Goal: Navigation & Orientation: Find specific page/section

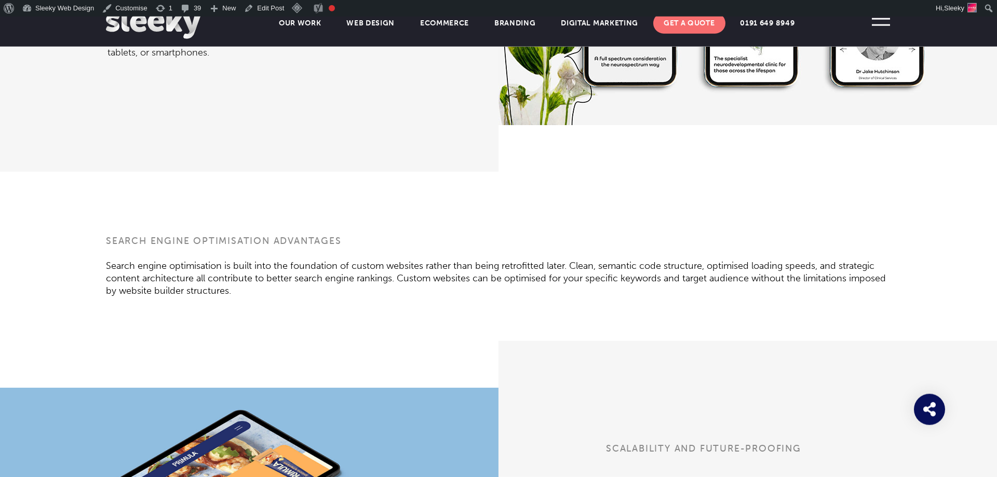
scroll to position [1536, 0]
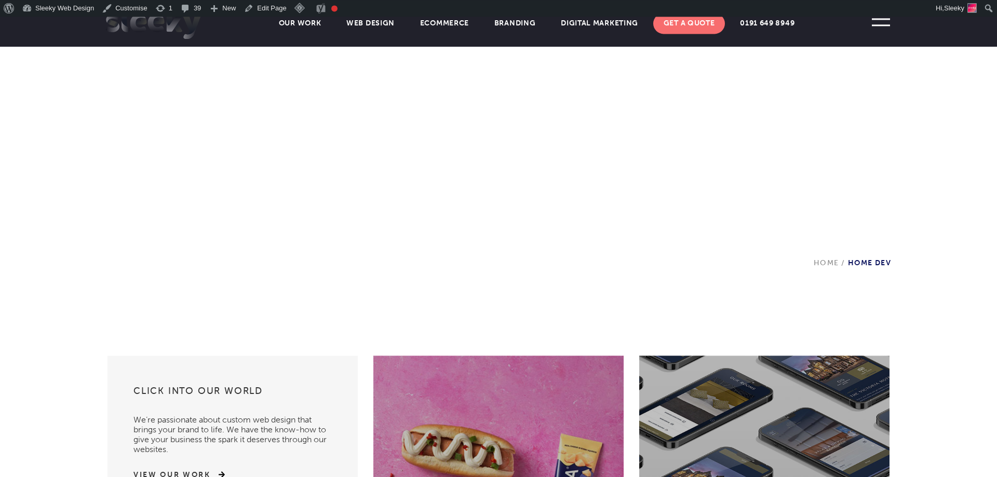
scroll to position [275, 0]
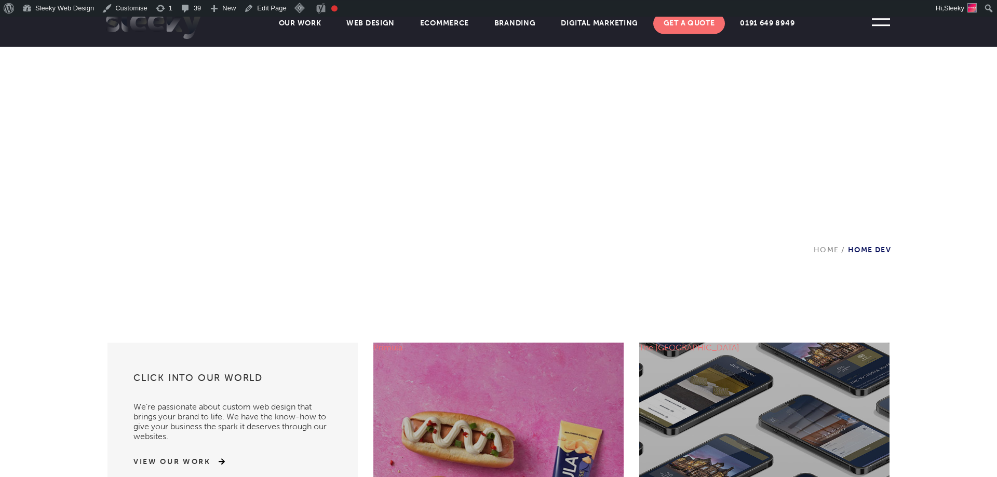
scroll to position [284, 0]
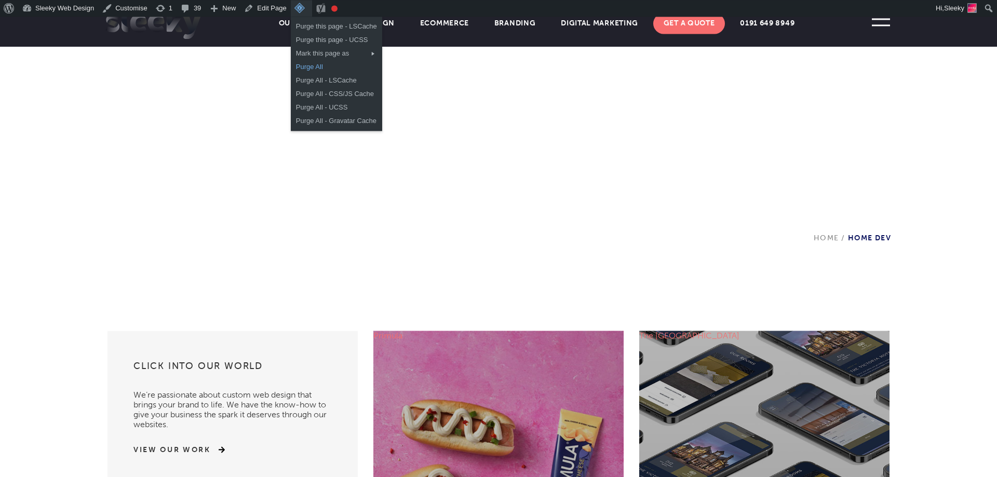
click at [304, 70] on link "Purge All" at bounding box center [336, 67] width 91 height 14
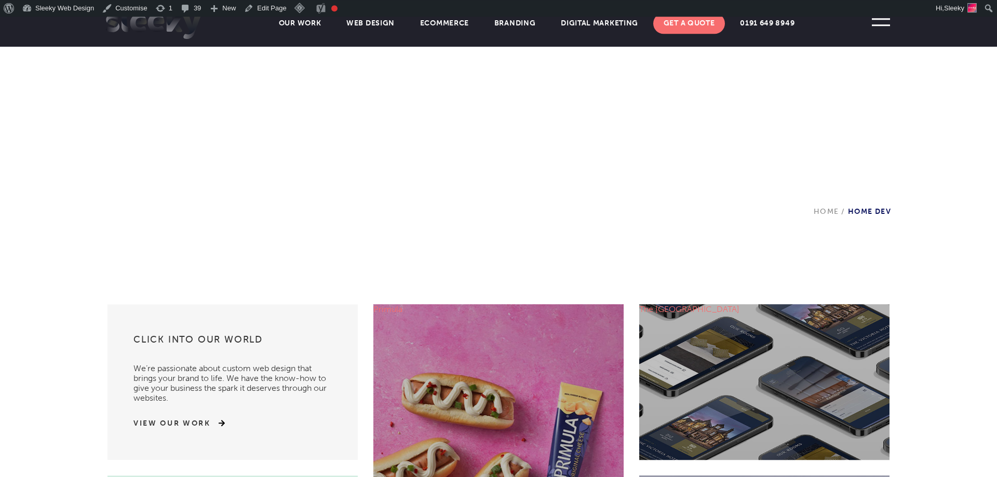
scroll to position [313, 0]
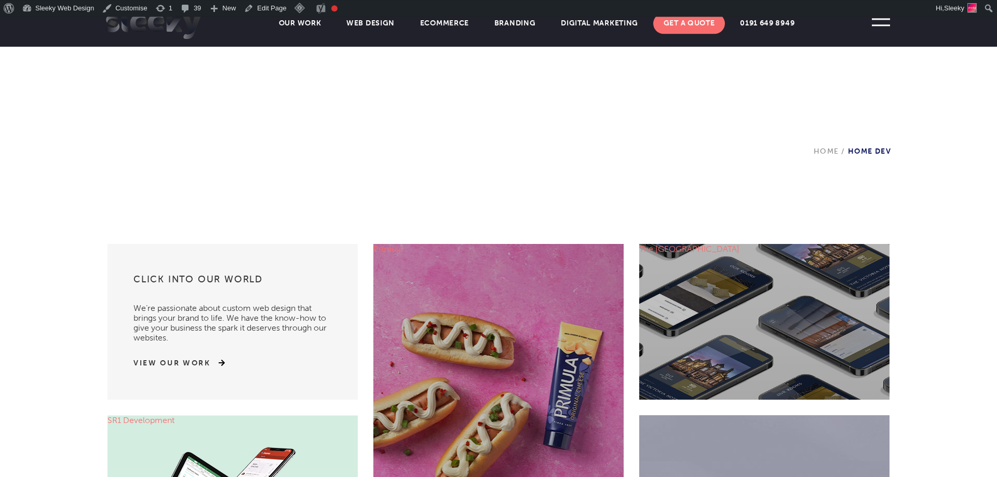
scroll to position [369, 0]
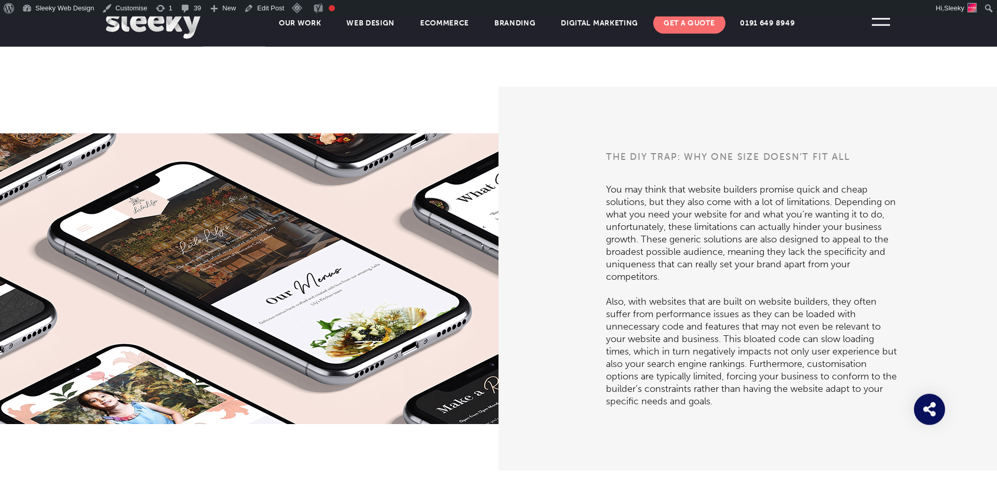
scroll to position [635, 0]
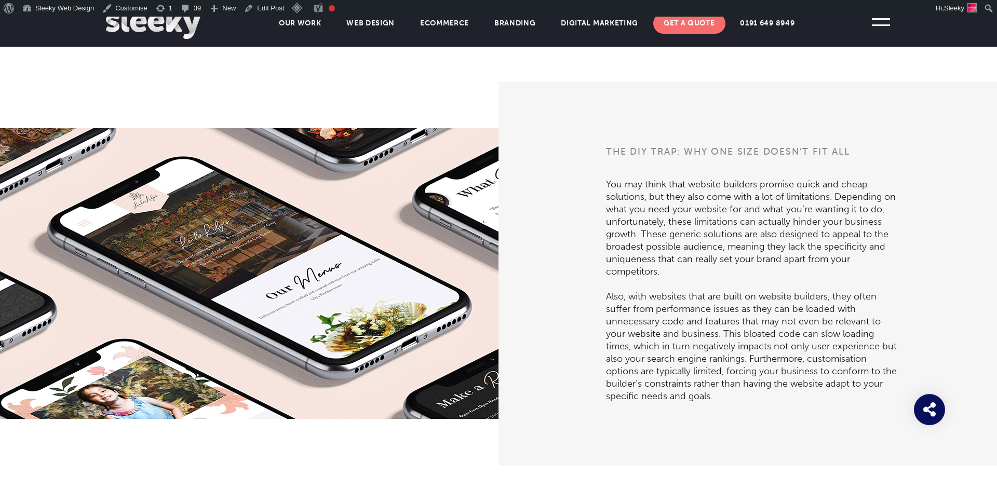
click at [179, 21] on img at bounding box center [153, 23] width 95 height 31
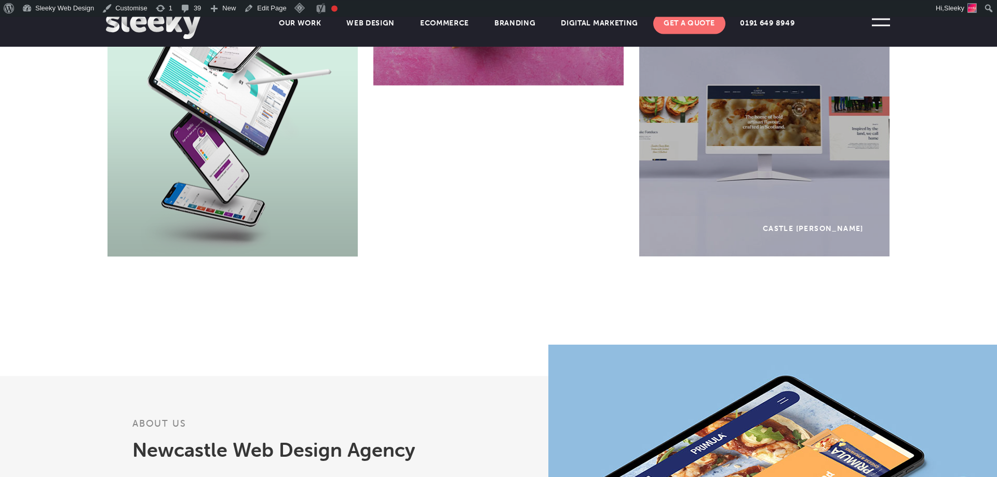
scroll to position [805, 0]
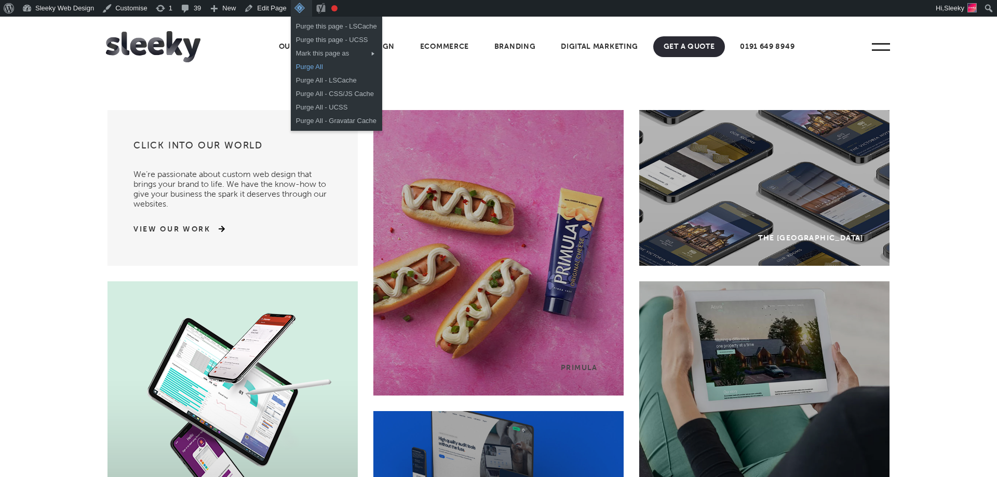
click at [305, 62] on link "Purge All" at bounding box center [336, 67] width 91 height 14
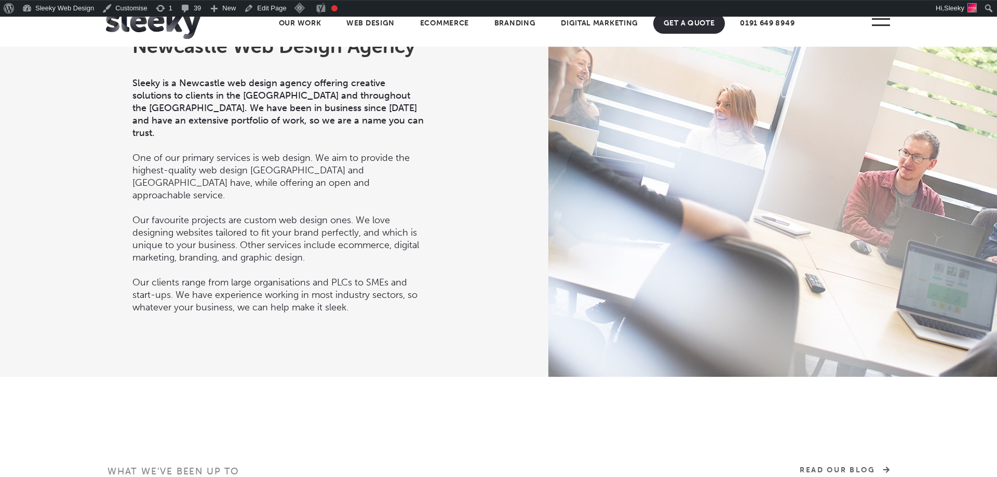
scroll to position [1120, 0]
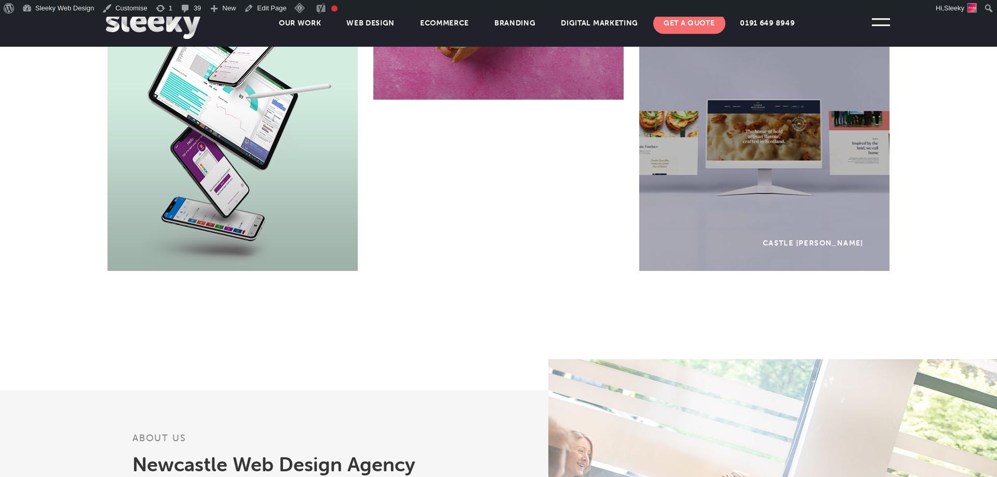
scroll to position [788, 0]
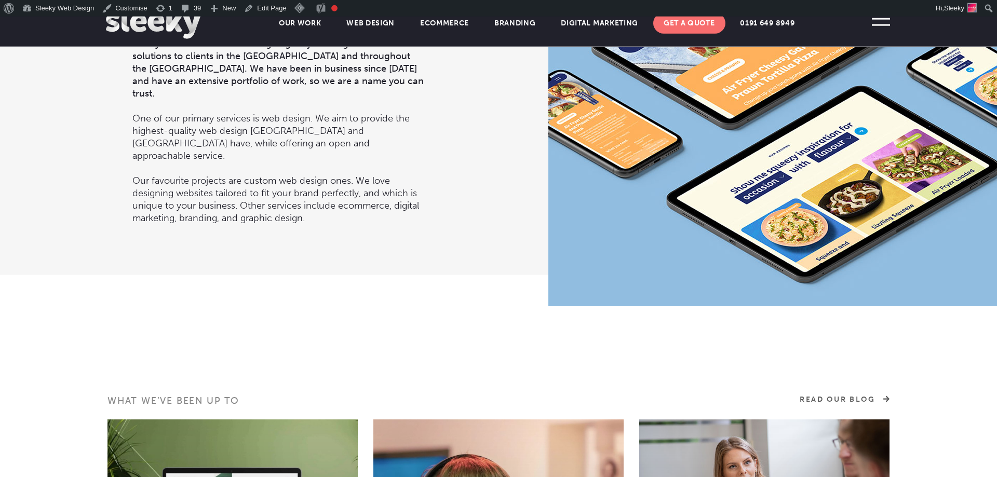
scroll to position [1243, 0]
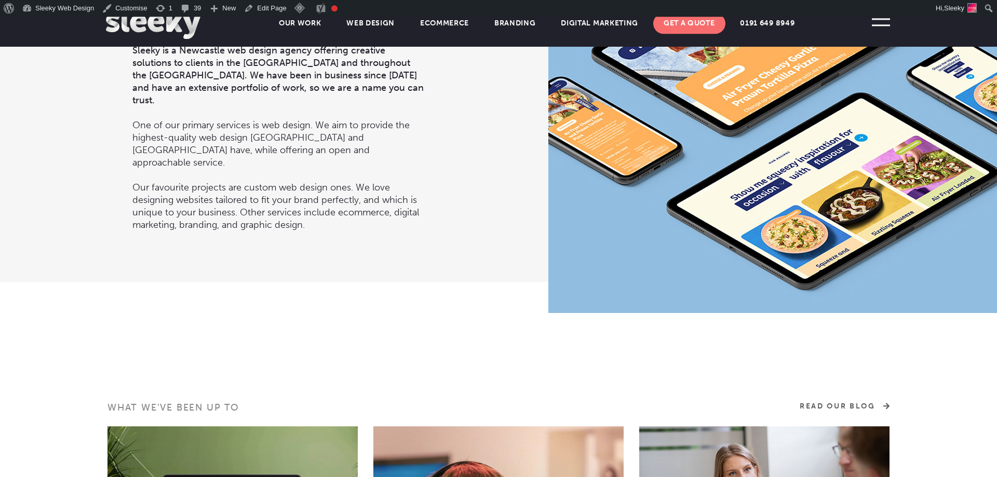
drag, startPoint x: 292, startPoint y: 212, endPoint x: 288, endPoint y: 216, distance: 5.5
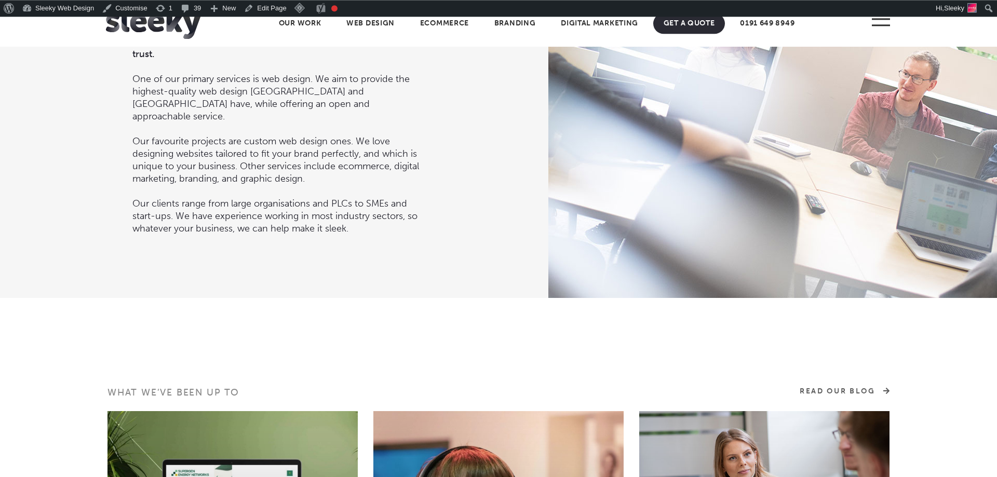
scroll to position [1198, 0]
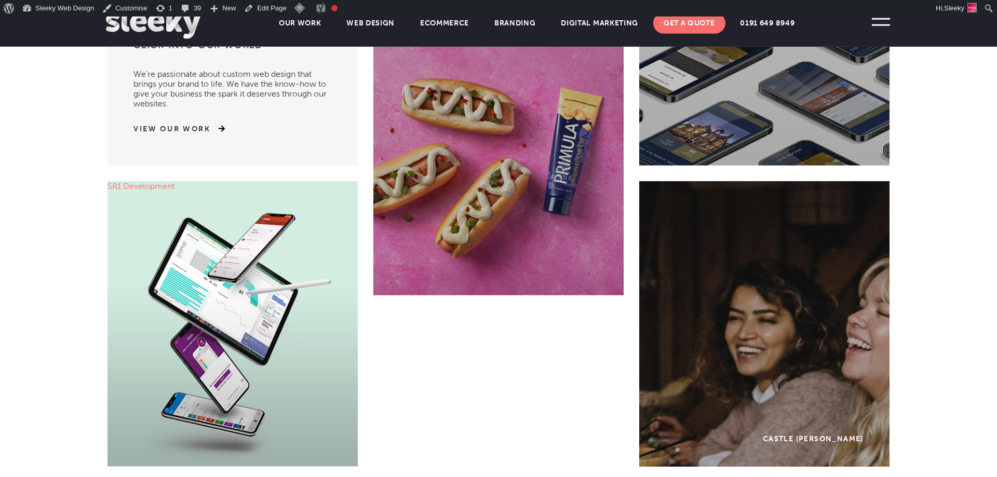
scroll to position [595, 0]
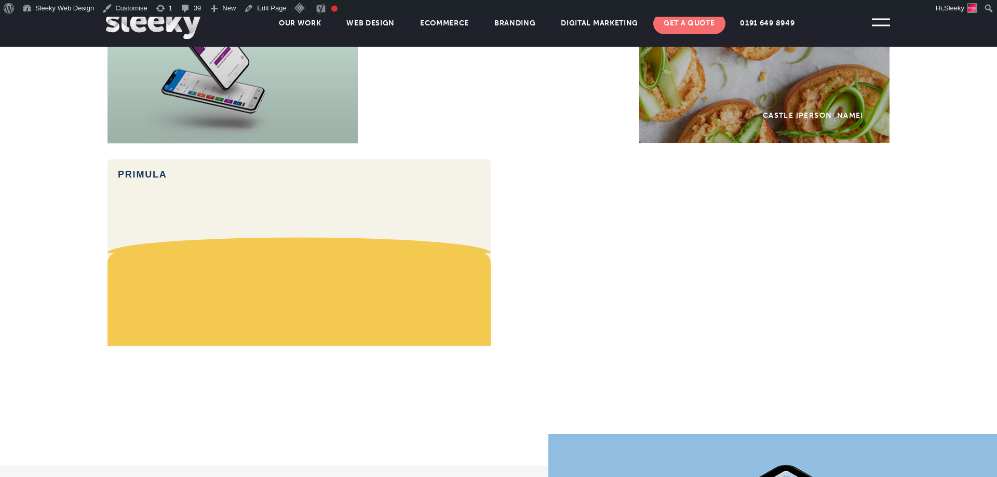
scroll to position [920, 0]
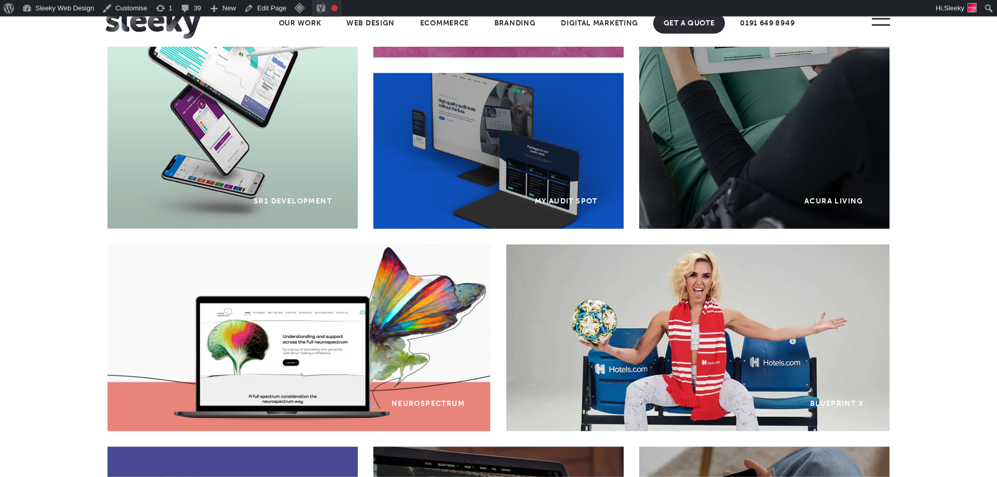
scroll to position [338, 0]
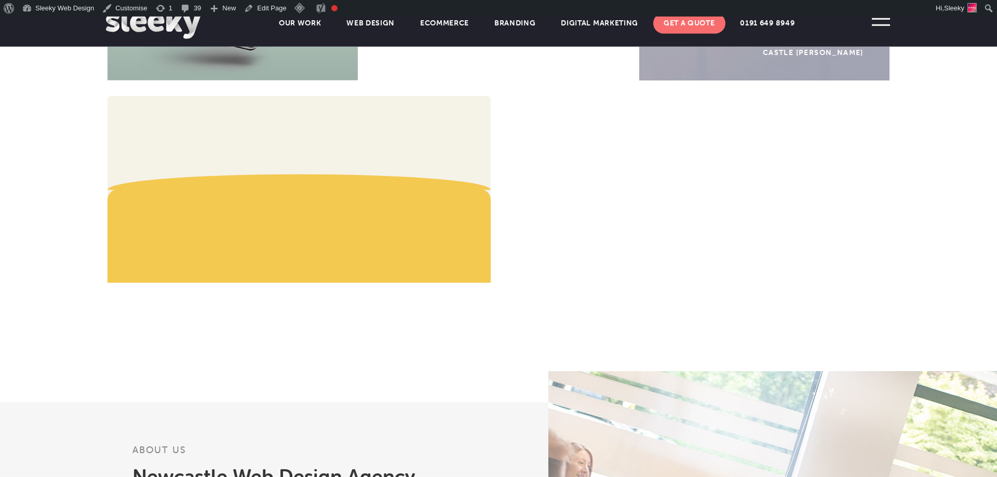
scroll to position [976, 0]
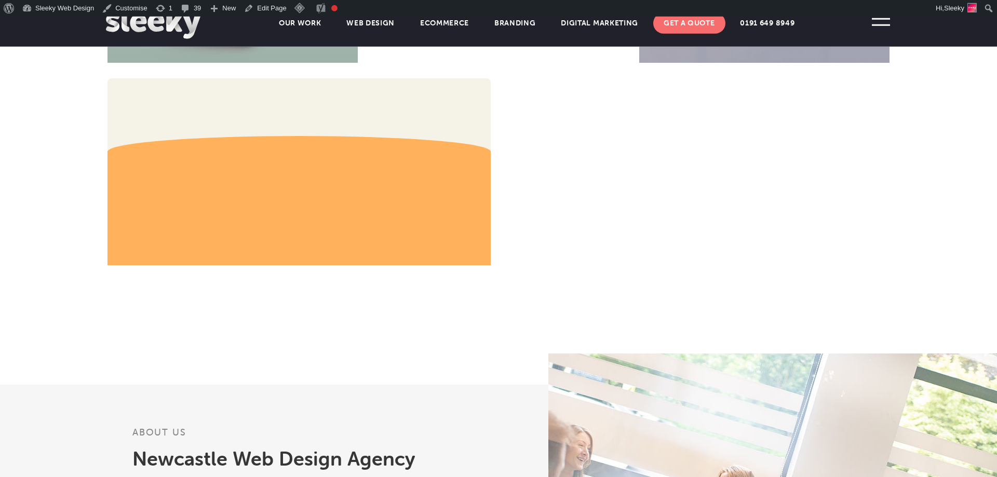
scroll to position [995, 0]
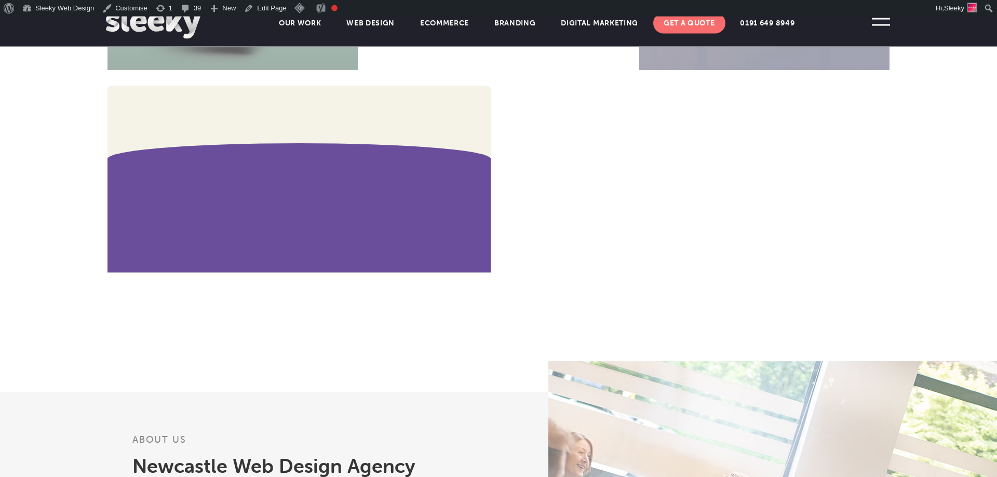
scroll to position [991, 0]
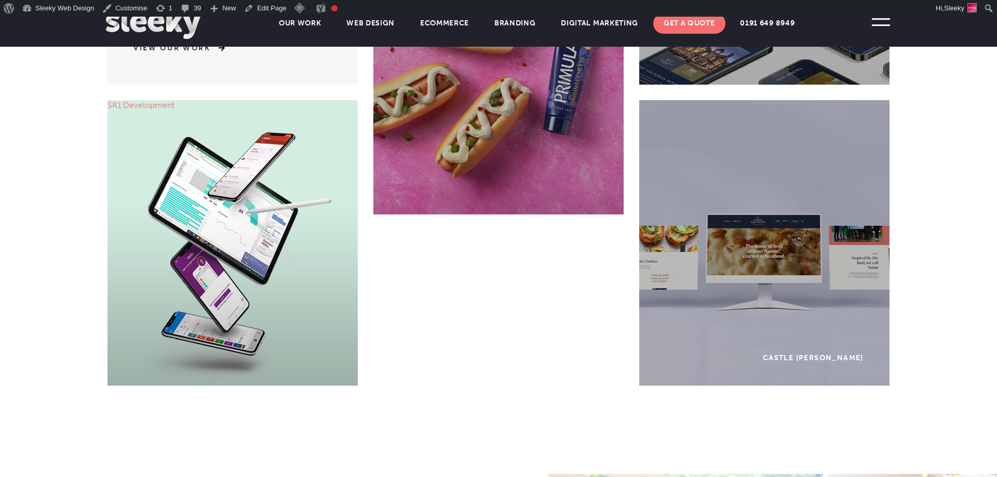
scroll to position [675, 0]
